Goal: Transaction & Acquisition: Purchase product/service

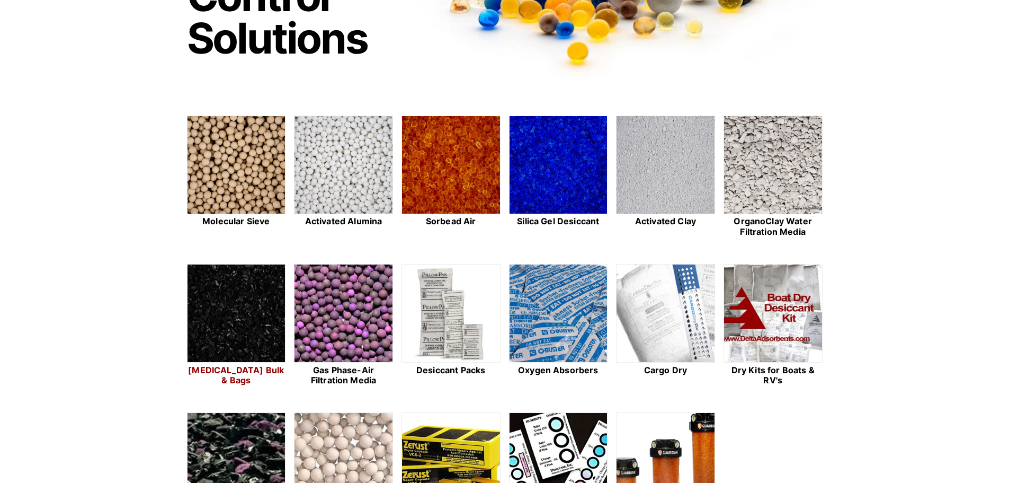
scroll to position [318, 0]
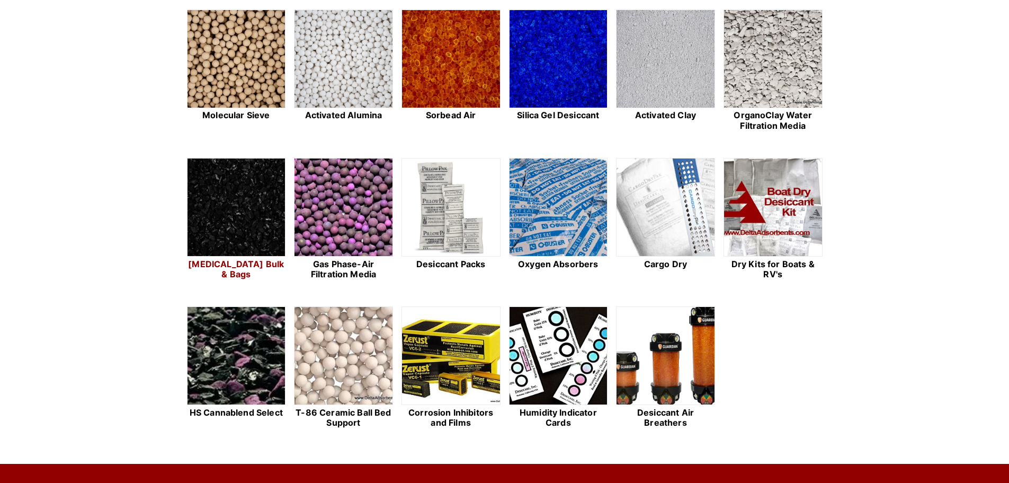
click at [206, 218] on img at bounding box center [237, 207] width 98 height 99
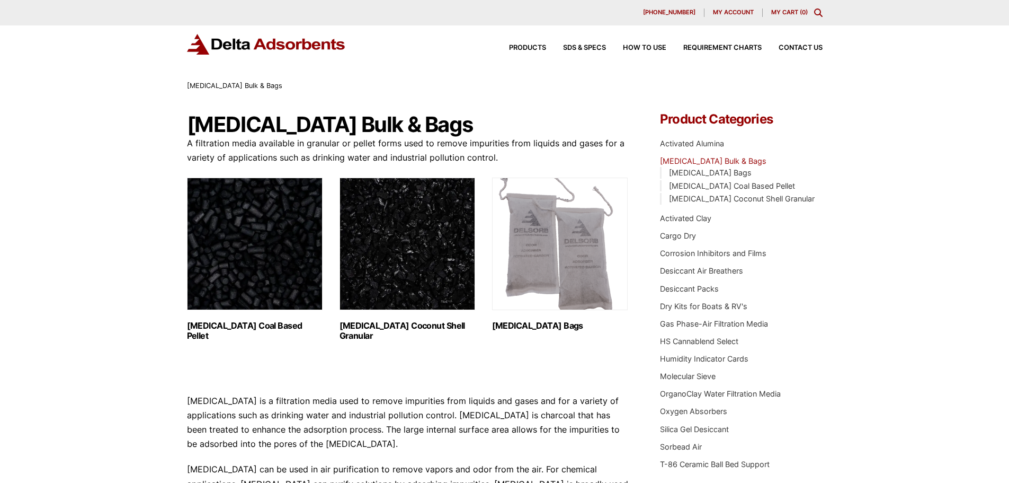
click at [230, 240] on img "Visit product category Activated Carbon Coal Based Pellet" at bounding box center [255, 244] width 136 height 132
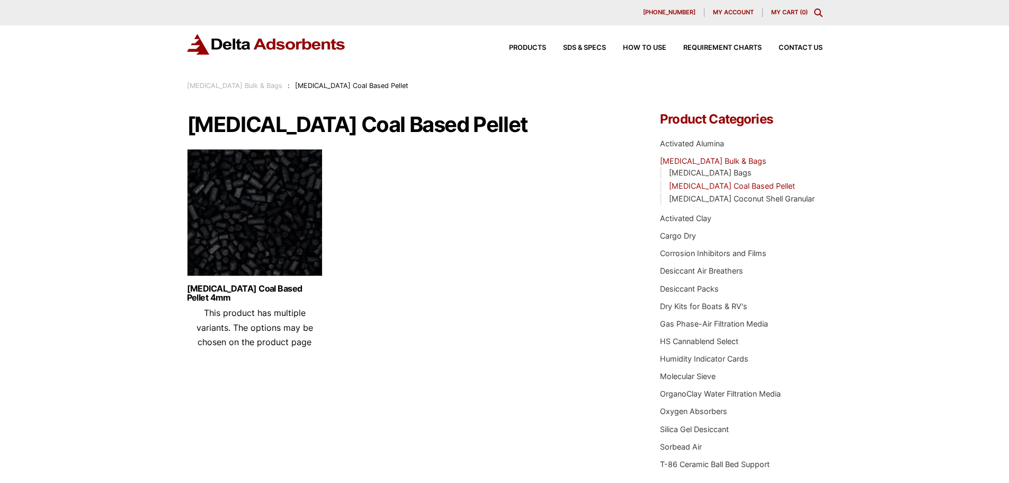
click at [265, 217] on img at bounding box center [255, 215] width 136 height 132
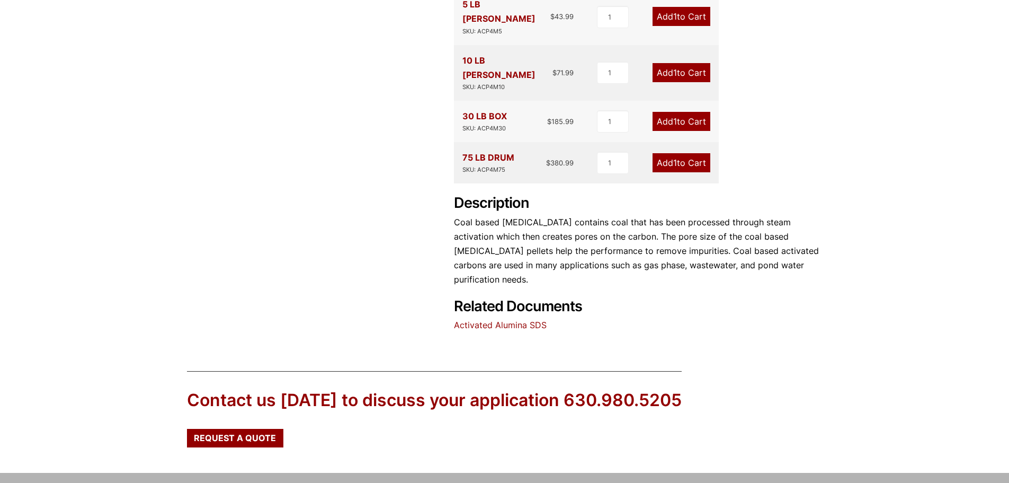
scroll to position [371, 0]
